Goal: Task Accomplishment & Management: Complete application form

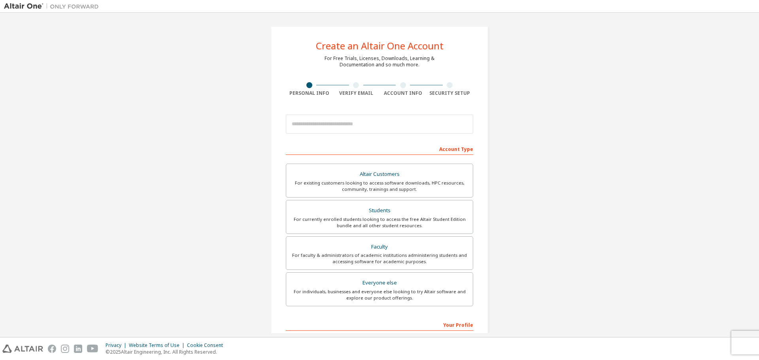
drag, startPoint x: 547, startPoint y: 67, endPoint x: 488, endPoint y: 72, distance: 59.5
click at [547, 67] on div "Create an Altair One Account For Free Trials, Licenses, Downloads, Learning & D…" at bounding box center [379, 226] width 751 height 419
click at [326, 121] on input "email" at bounding box center [379, 124] width 187 height 19
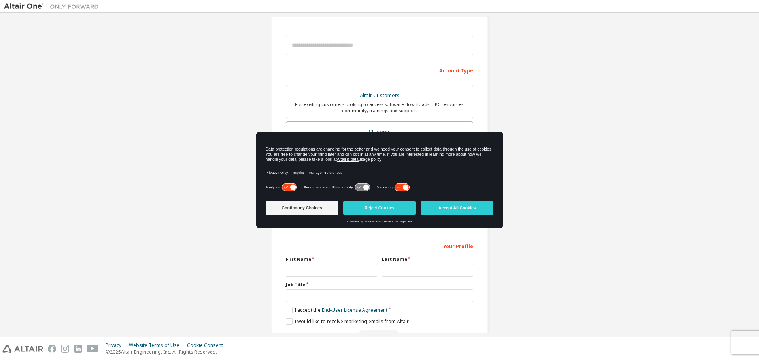
scroll to position [79, 0]
click at [241, 130] on div "Create an Altair One Account For Free Trials, Licenses, Downloads, Learning & D…" at bounding box center [379, 147] width 751 height 419
click at [509, 138] on div "Create an Altair One Account For Free Trials, Licenses, Downloads, Learning & D…" at bounding box center [379, 147] width 751 height 419
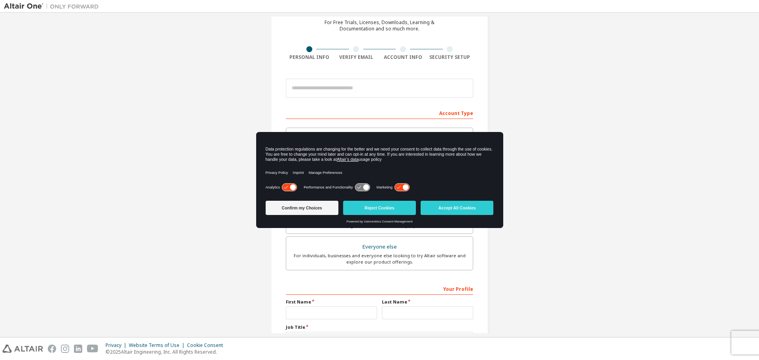
scroll to position [0, 0]
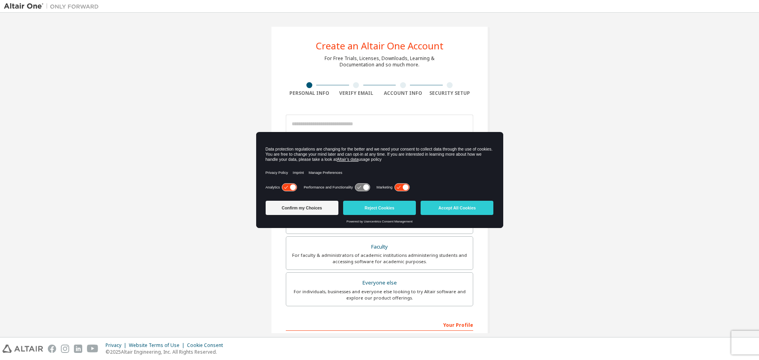
click at [370, 106] on div "Create an Altair One Account For Free Trials, Licenses, Downloads, Learning & D…" at bounding box center [380, 226] width 218 height 400
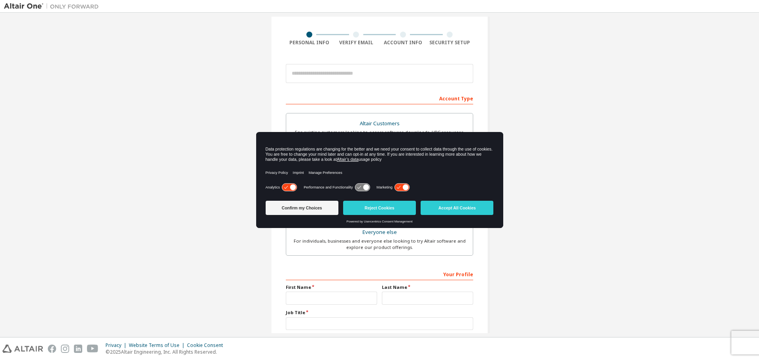
scroll to position [102, 0]
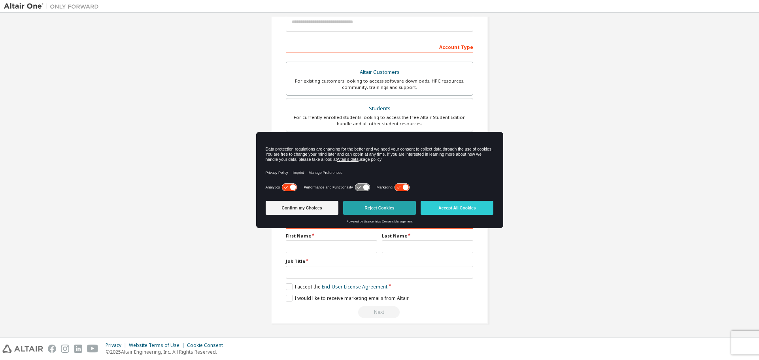
click at [356, 209] on button "Reject Cookies" at bounding box center [379, 208] width 73 height 14
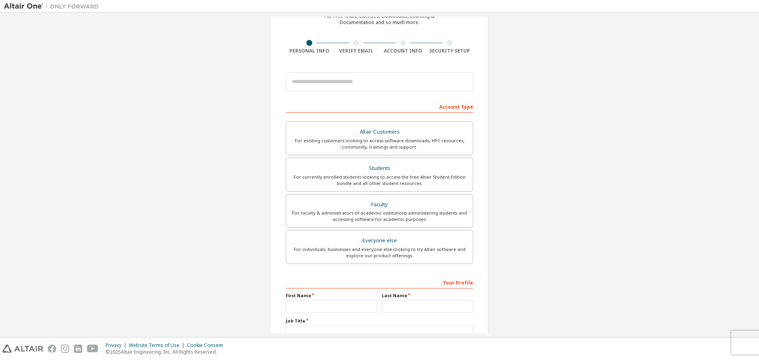
scroll to position [0, 0]
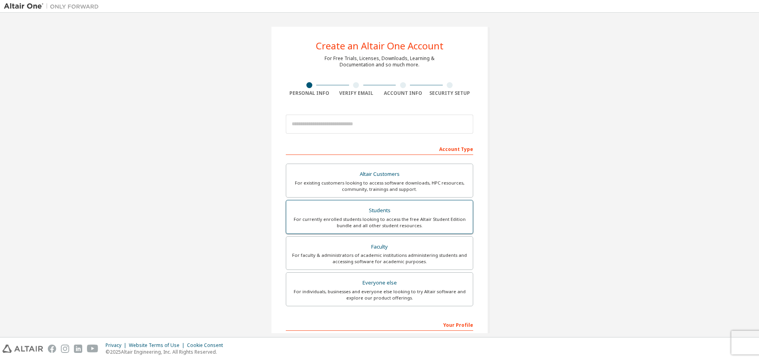
click at [361, 228] on div "For currently enrolled students looking to access the free Altair Student Editi…" at bounding box center [379, 222] width 177 height 13
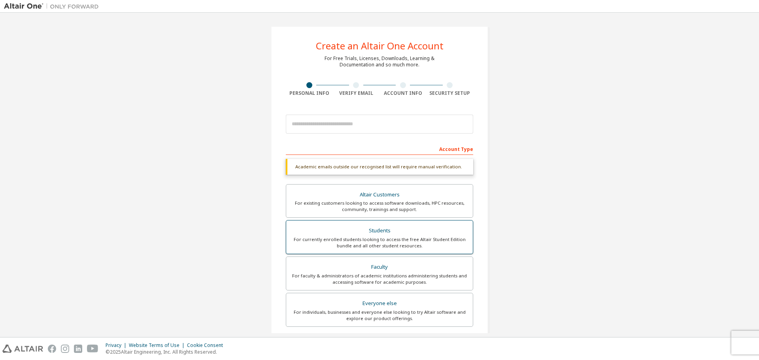
scroll to position [123, 0]
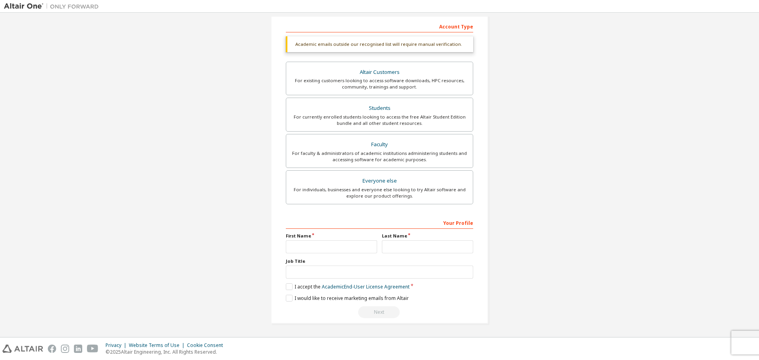
click at [378, 312] on div "Next" at bounding box center [379, 312] width 187 height 12
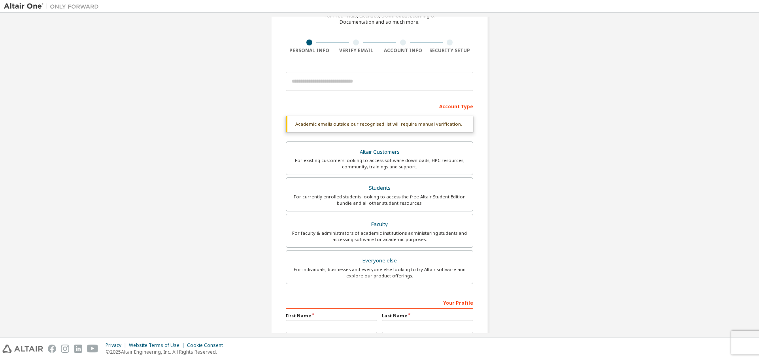
scroll to position [0, 0]
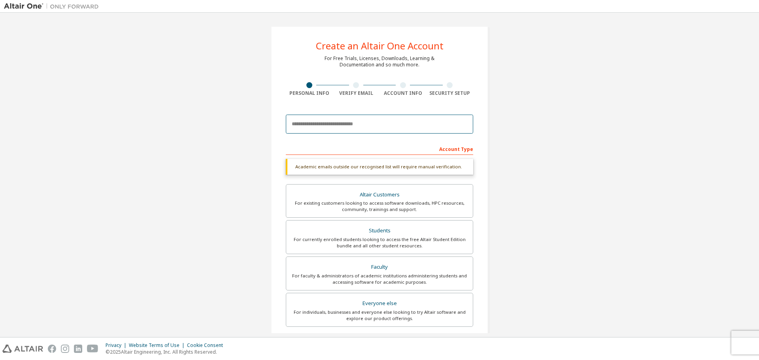
click at [392, 119] on input "email" at bounding box center [379, 124] width 187 height 19
type input "**********"
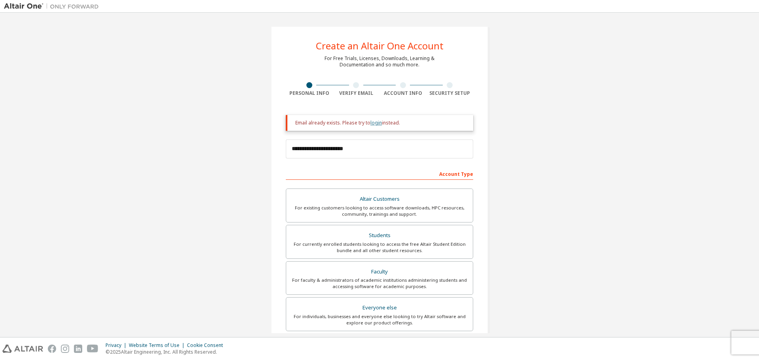
click at [371, 123] on link "login" at bounding box center [376, 122] width 11 height 7
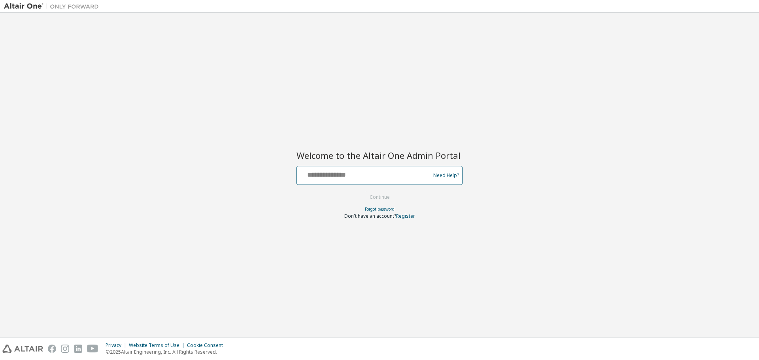
click at [404, 177] on input "text" at bounding box center [364, 173] width 129 height 11
type input "**********"
click at [376, 197] on button "Continue" at bounding box center [379, 197] width 37 height 12
